Goal: Transaction & Acquisition: Download file/media

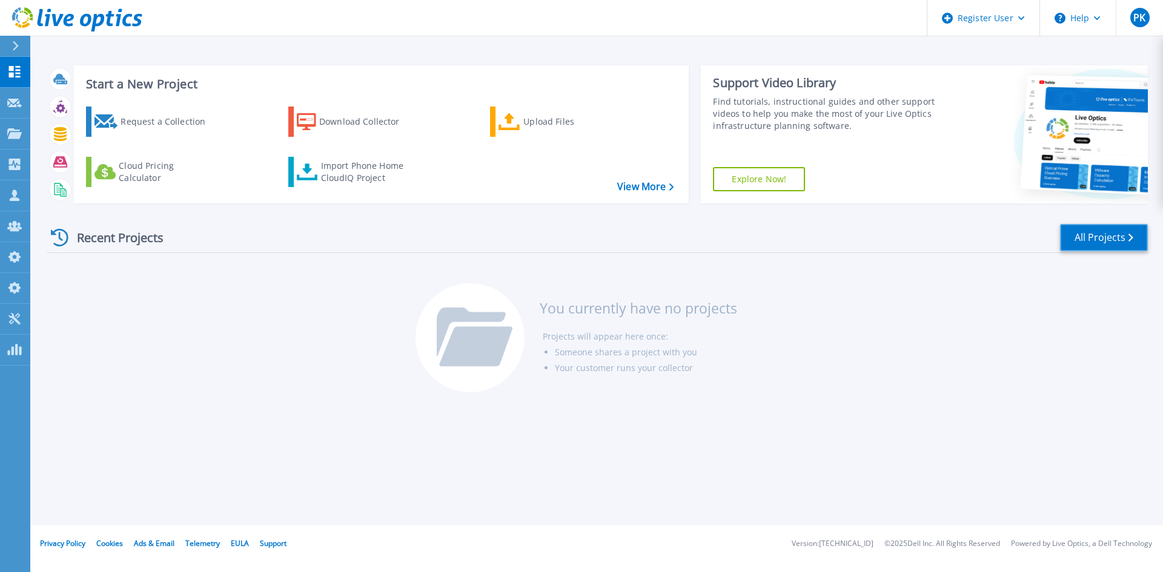
click at [1056, 233] on link "All Projects" at bounding box center [1104, 237] width 88 height 27
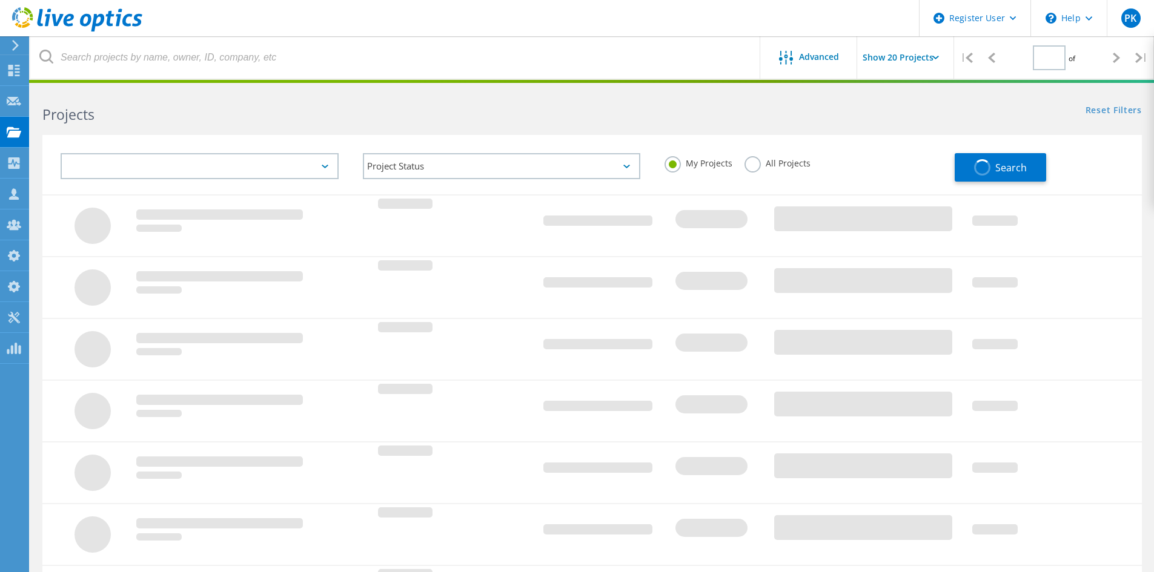
type input "1"
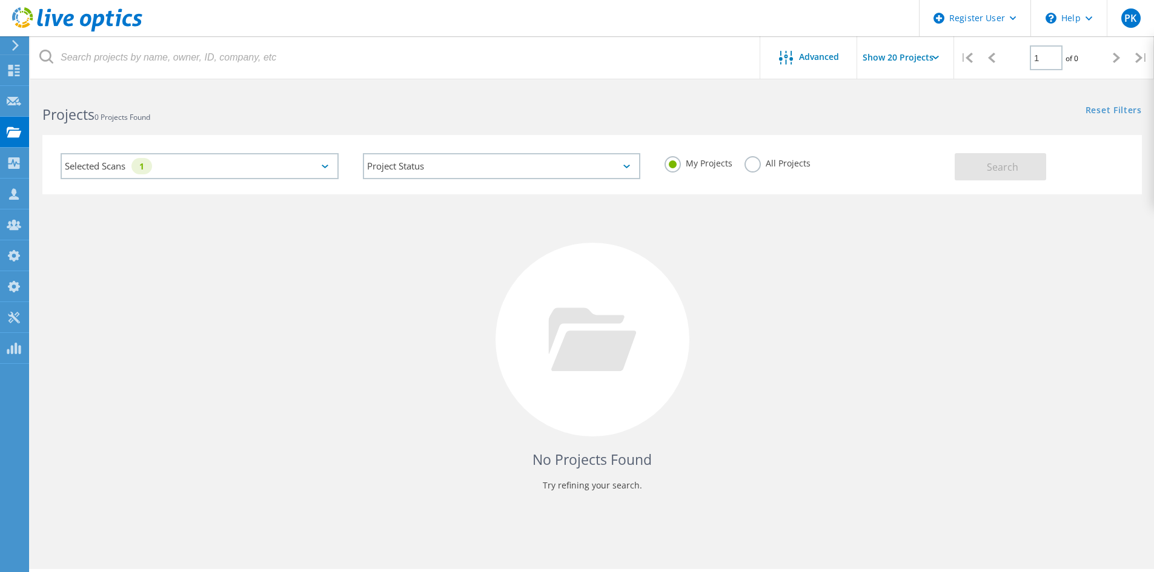
click at [749, 162] on label "All Projects" at bounding box center [777, 162] width 66 height 12
click at [0, 0] on input "All Projects" at bounding box center [0, 0] width 0 height 0
click at [137, 165] on div "1" at bounding box center [141, 166] width 21 height 16
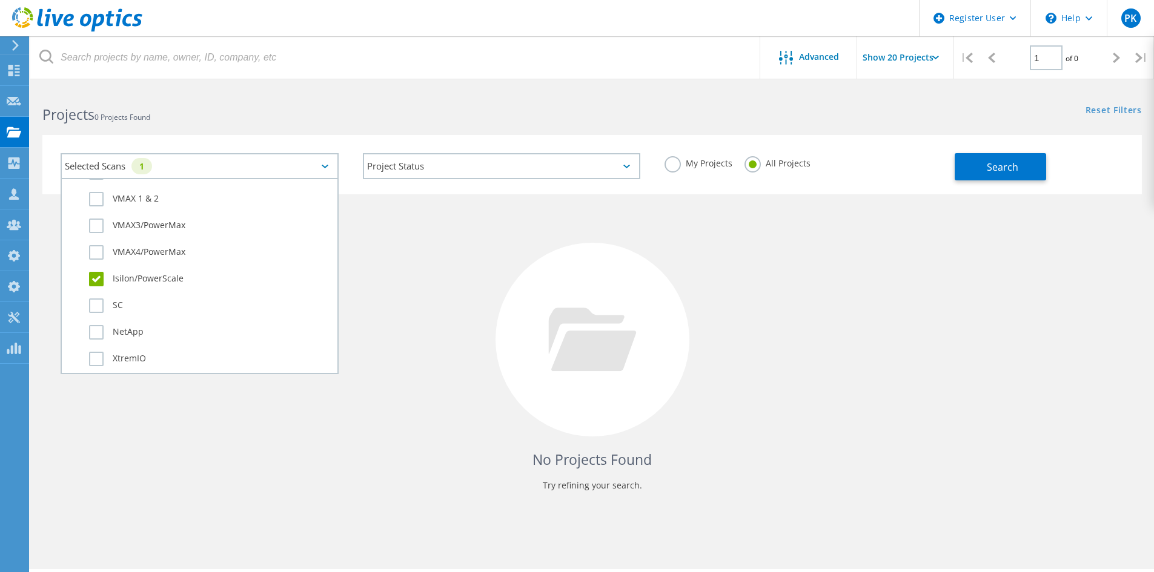
scroll to position [424, 0]
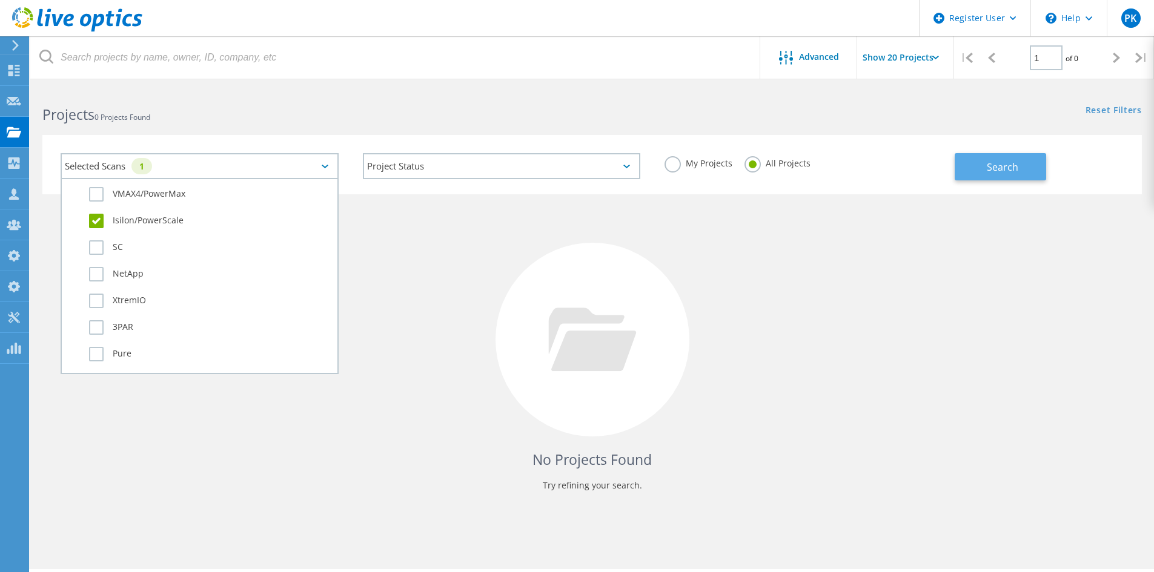
click at [995, 167] on span "Search" at bounding box center [1002, 167] width 31 height 13
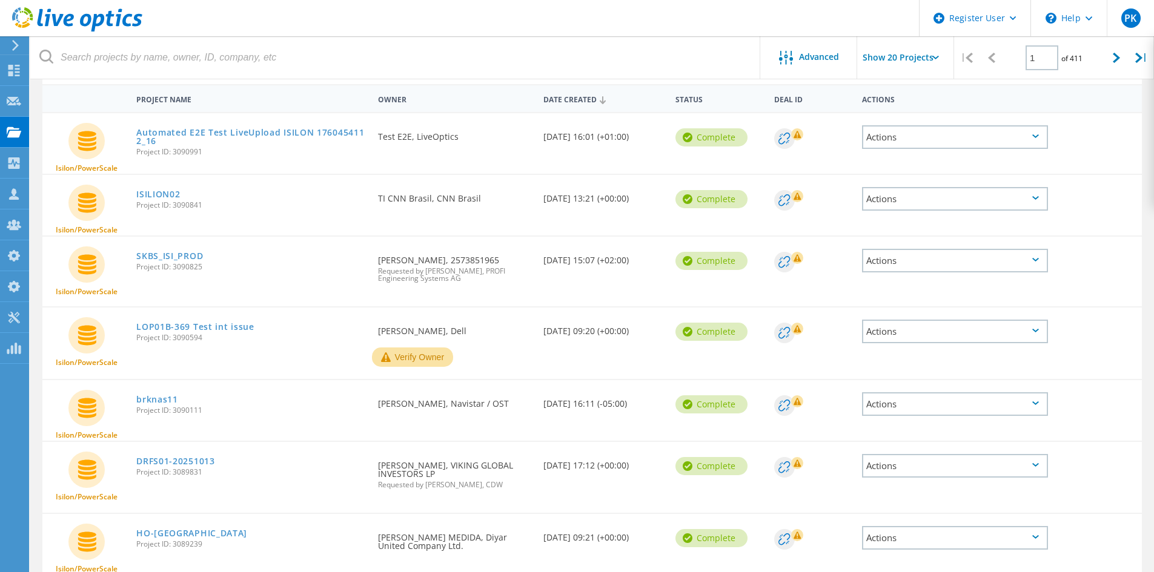
scroll to position [121, 0]
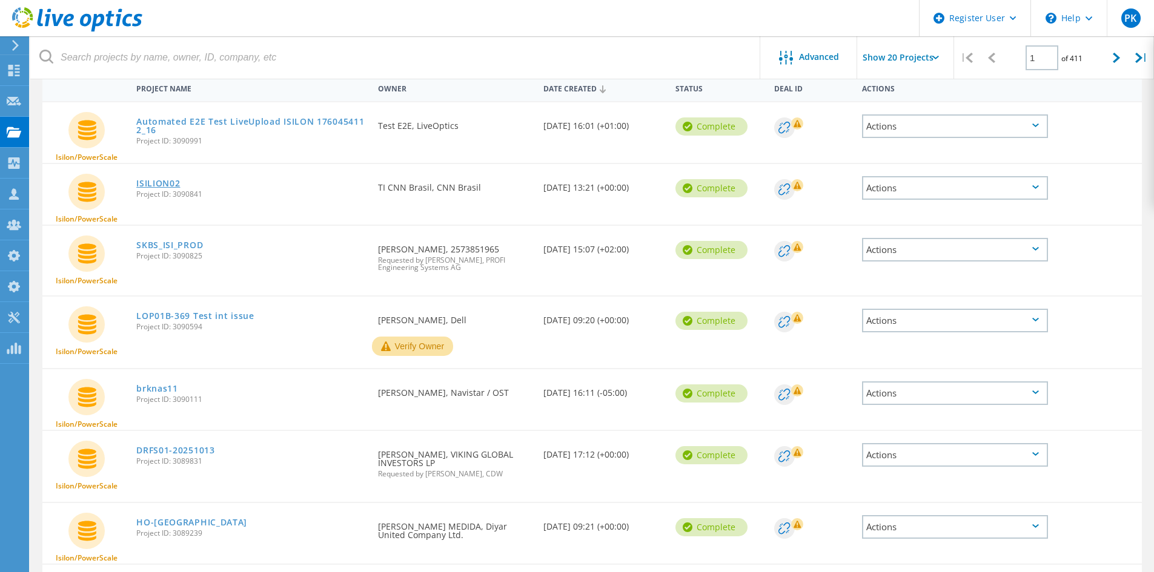
click at [157, 180] on link "ISILION02" at bounding box center [158, 183] width 44 height 8
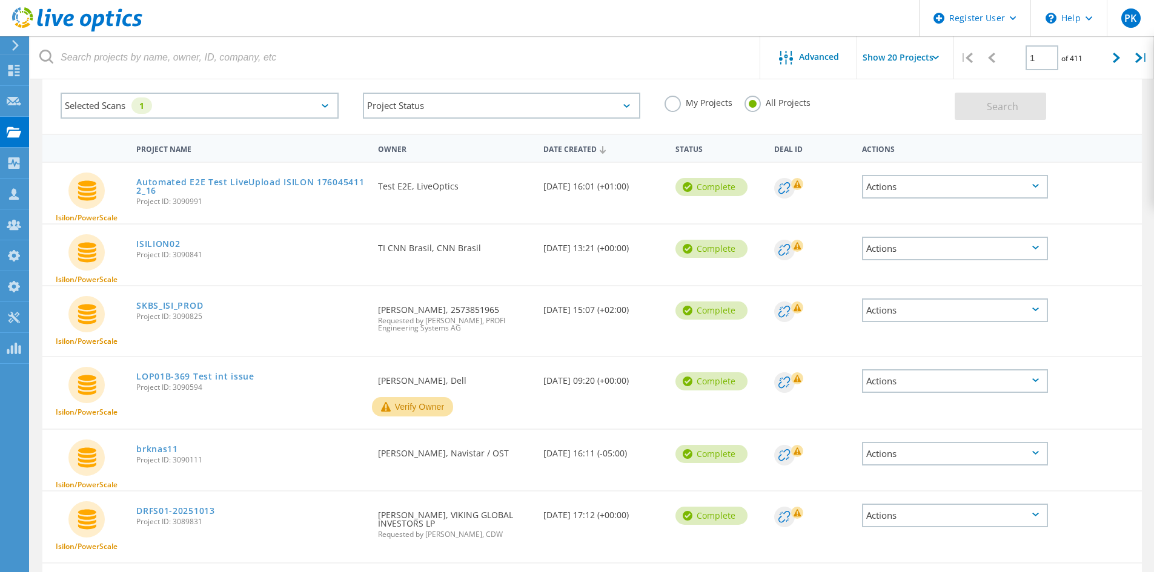
scroll to position [0, 0]
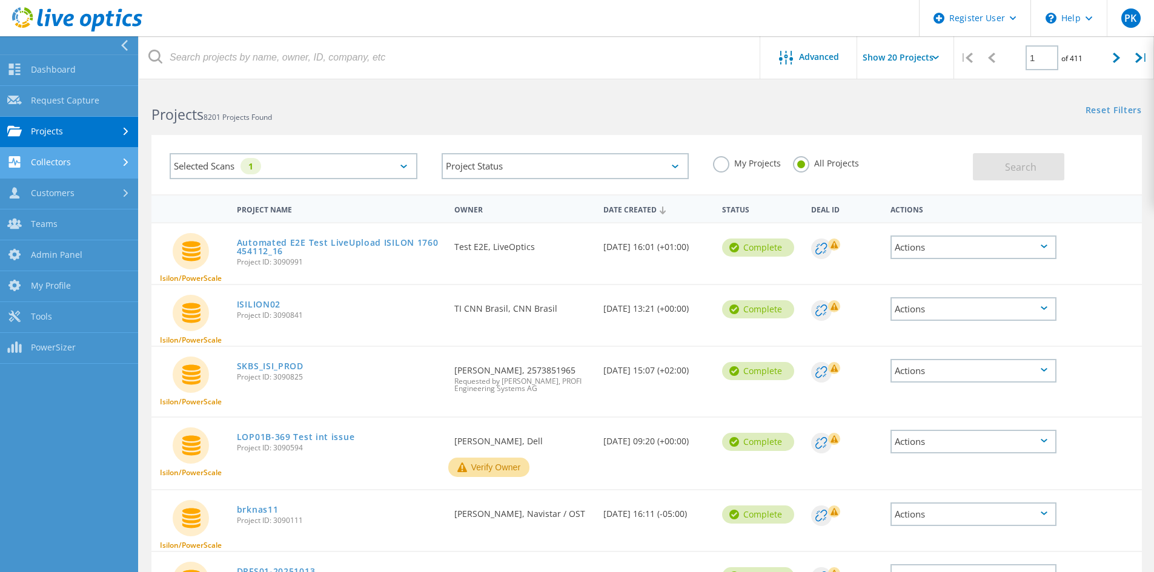
click at [59, 156] on link "Collectors" at bounding box center [69, 163] width 138 height 31
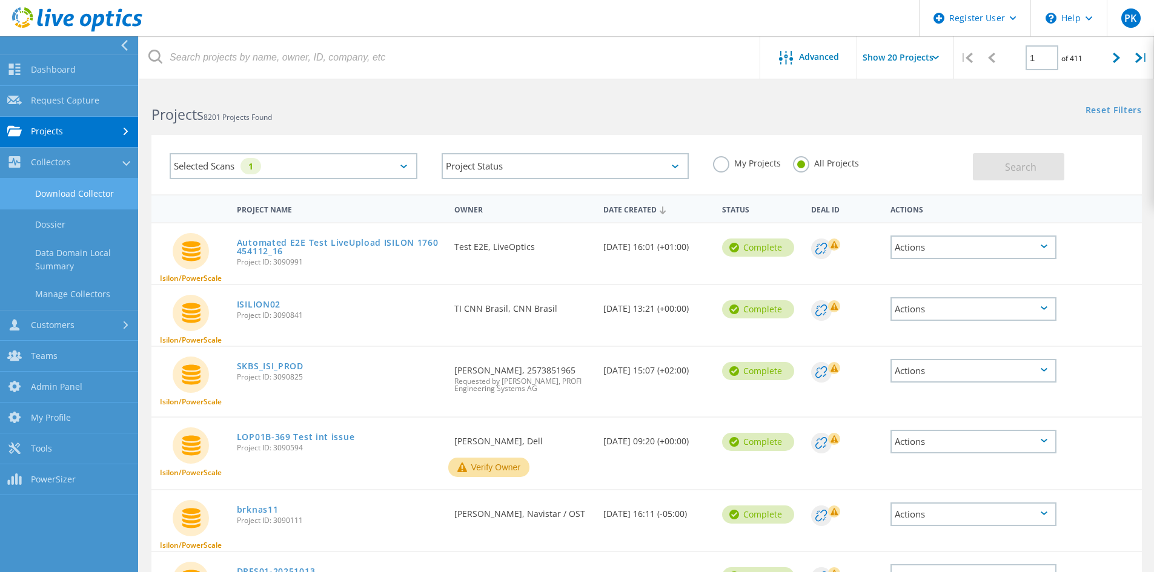
click at [76, 190] on link "Download Collector" at bounding box center [69, 194] width 138 height 31
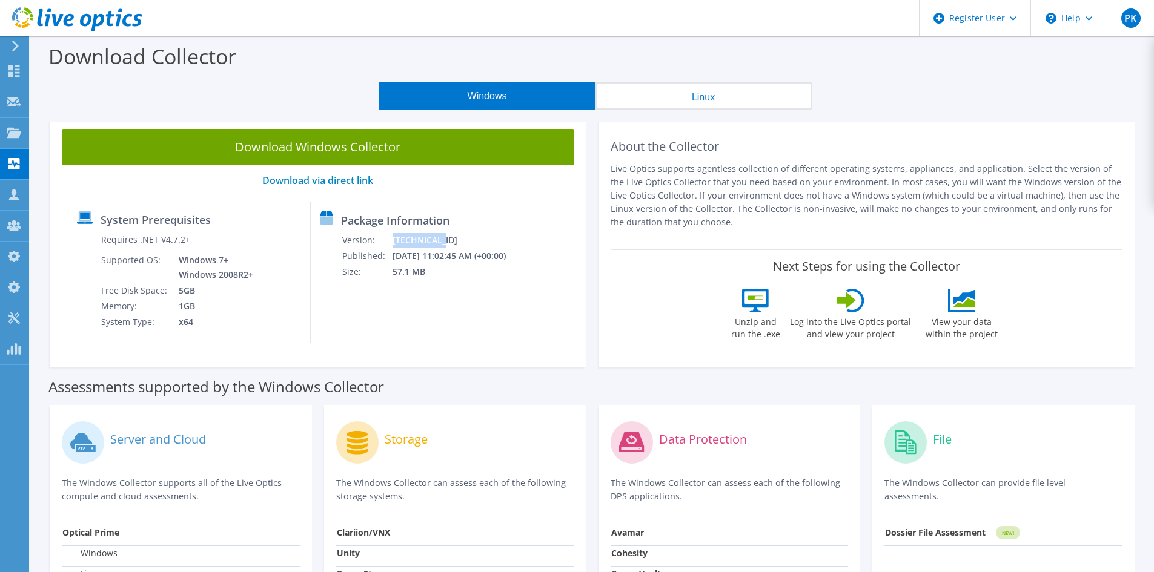
drag, startPoint x: 402, startPoint y: 240, endPoint x: 466, endPoint y: 237, distance: 63.7
click at [466, 237] on tr "Version: 26.3.10.224" at bounding box center [432, 241] width 180 height 16
click at [432, 251] on td "10/10/2025 11:02:45 AM (+00:00)" at bounding box center [457, 256] width 130 height 16
drag, startPoint x: 409, startPoint y: 256, endPoint x: 767, endPoint y: 370, distance: 375.6
click at [522, 265] on tbody "Version: 26.3.10.224 Published: 10/10/2025 11:02:45 AM (+00:00) Size: 57.1 MB" at bounding box center [432, 256] width 180 height 47
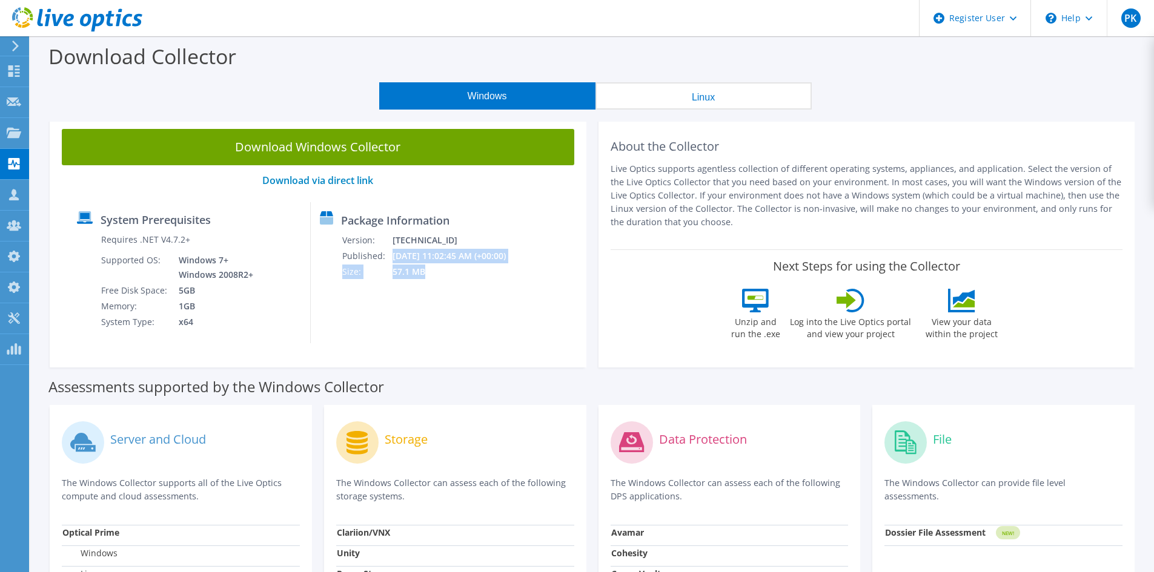
drag, startPoint x: 480, startPoint y: 289, endPoint x: 449, endPoint y: 264, distance: 40.1
click at [480, 289] on div "Package Information Version: 26.3.10.224 Published: 10/10/2025 11:02:45 AM (+00…" at bounding box center [410, 272] width 199 height 141
drag, startPoint x: 409, startPoint y: 238, endPoint x: 458, endPoint y: 240, distance: 49.1
click at [458, 240] on td "26.3.10.224" at bounding box center [457, 241] width 130 height 16
drag, startPoint x: 452, startPoint y: 276, endPoint x: 354, endPoint y: 237, distance: 105.7
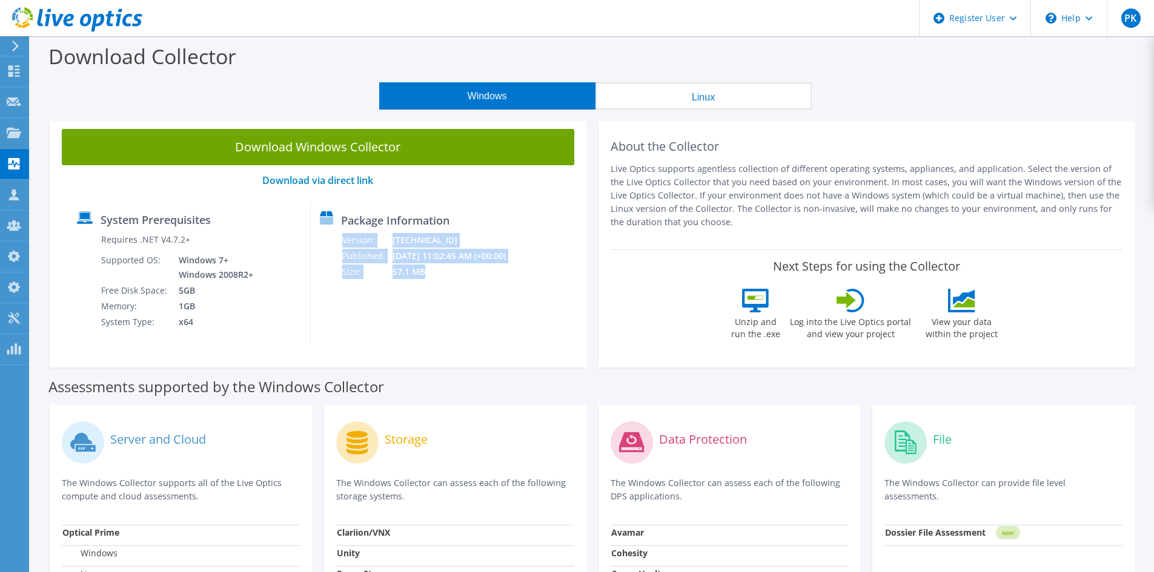
click at [354, 237] on div "Package Information Version: 26.3.10.224 Published: 10/10/2025 11:02:45 AM (+00…" at bounding box center [410, 272] width 199 height 141
drag, startPoint x: 482, startPoint y: 304, endPoint x: 458, endPoint y: 289, distance: 28.6
click at [482, 304] on div "Package Information Version: 26.3.10.224 Published: 10/10/2025 11:02:45 AM (+00…" at bounding box center [410, 272] width 199 height 141
drag, startPoint x: 456, startPoint y: 242, endPoint x: 402, endPoint y: 237, distance: 54.2
click at [402, 237] on tr "Version: 26.3.10.224" at bounding box center [432, 241] width 180 height 16
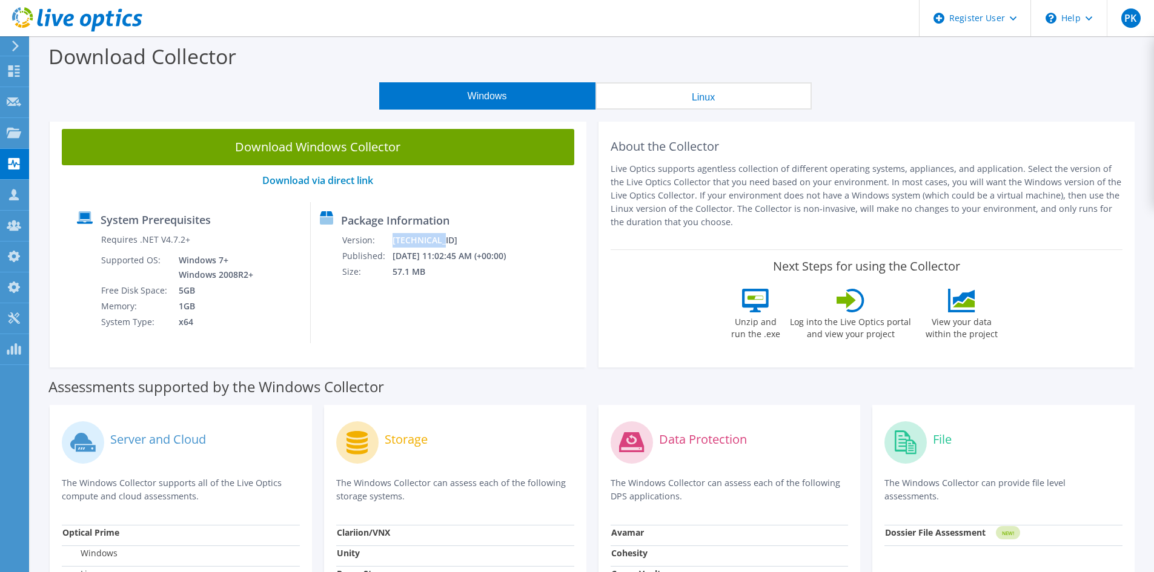
copy tr "26.3.10.224"
drag, startPoint x: 538, startPoint y: 253, endPoint x: 520, endPoint y: 254, distance: 18.2
click at [520, 254] on td "10/10/2025 11:02:45 AM (+00:00)" at bounding box center [457, 256] width 130 height 16
drag, startPoint x: 546, startPoint y: 257, endPoint x: 352, endPoint y: 239, distance: 194.7
click at [352, 239] on div "Package Information Version: 26.3.10.224 Published: 10/10/2025 11:02:45 AM (+00…" at bounding box center [410, 272] width 199 height 141
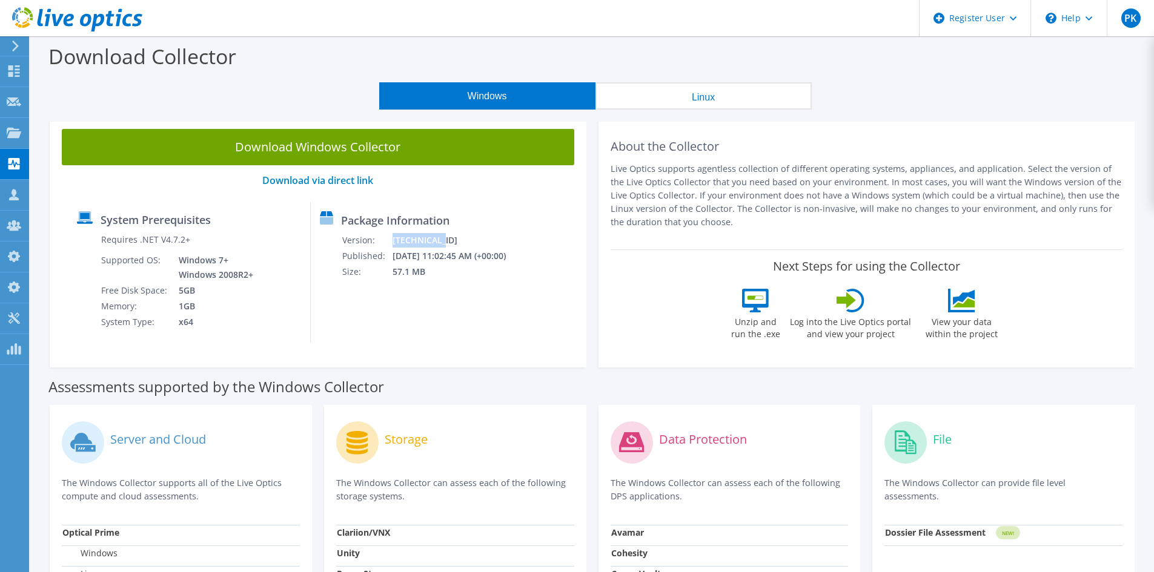
copy div "Version: 26.3.10.224 Published: 10/10/2025 11:02:45 AM (+00:00)"
click at [511, 346] on div "Download Windows Collector Download via direct link System Prerequisites Requir…" at bounding box center [318, 242] width 537 height 251
